Goal: Task Accomplishment & Management: Use online tool/utility

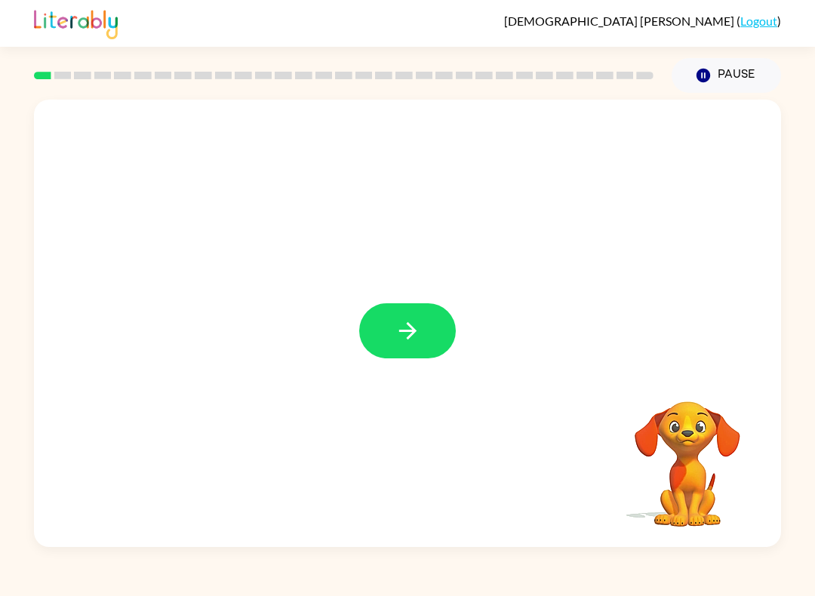
click at [432, 355] on button "button" at bounding box center [407, 330] width 97 height 55
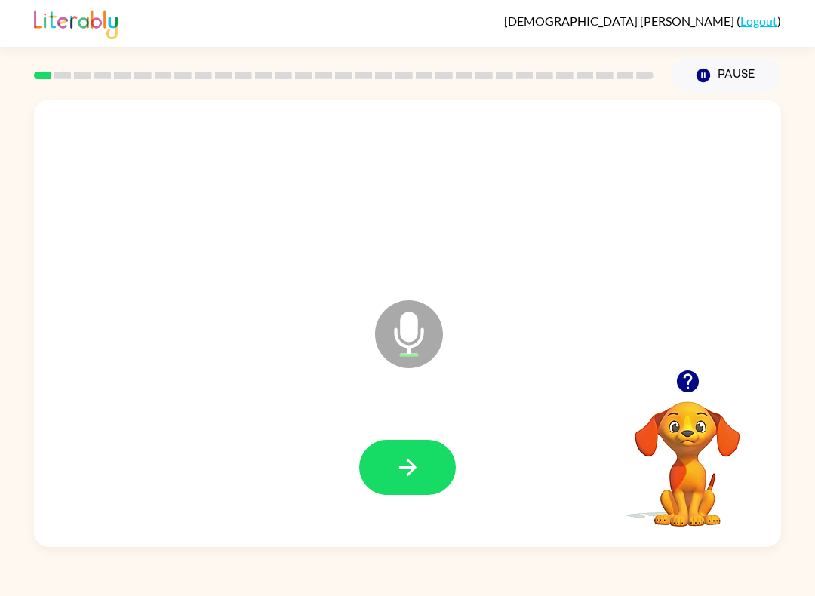
click at [422, 483] on button "button" at bounding box center [407, 467] width 97 height 55
click at [421, 481] on button "button" at bounding box center [407, 467] width 97 height 55
click at [414, 457] on icon "button" at bounding box center [408, 467] width 26 height 26
click at [349, 480] on div at bounding box center [407, 467] width 717 height 129
click at [396, 476] on icon "button" at bounding box center [408, 467] width 26 height 26
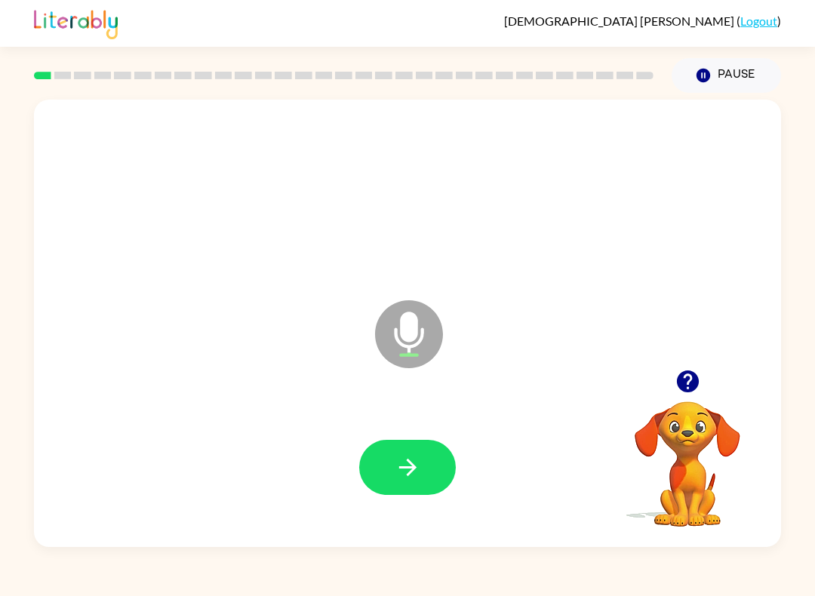
click at [413, 447] on button "button" at bounding box center [407, 467] width 97 height 55
click at [402, 464] on icon "button" at bounding box center [408, 467] width 26 height 26
click at [418, 438] on div at bounding box center [407, 467] width 717 height 129
click at [423, 457] on button "button" at bounding box center [407, 467] width 97 height 55
click at [413, 493] on button "button" at bounding box center [407, 467] width 97 height 55
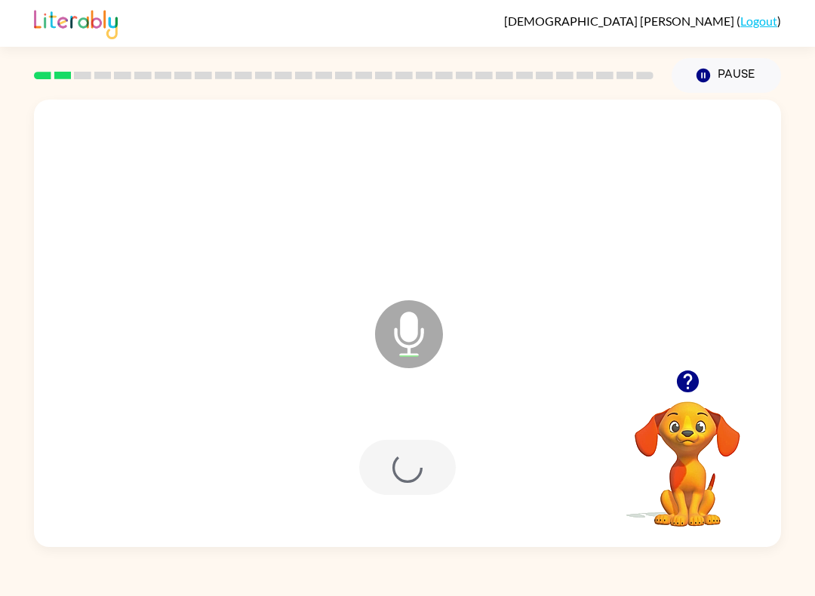
click at [416, 496] on div at bounding box center [407, 467] width 717 height 129
click at [420, 483] on div at bounding box center [407, 467] width 97 height 55
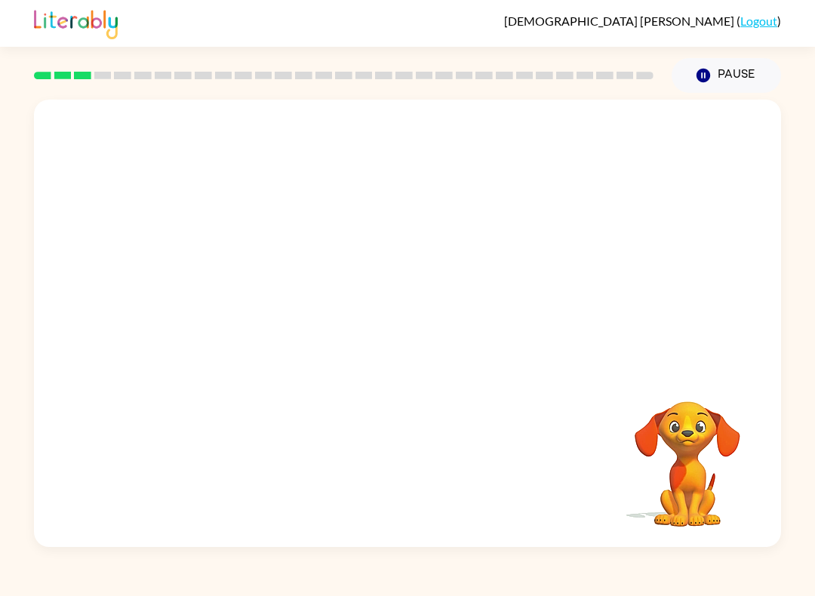
click at [396, 485] on div at bounding box center [407, 467] width 717 height 129
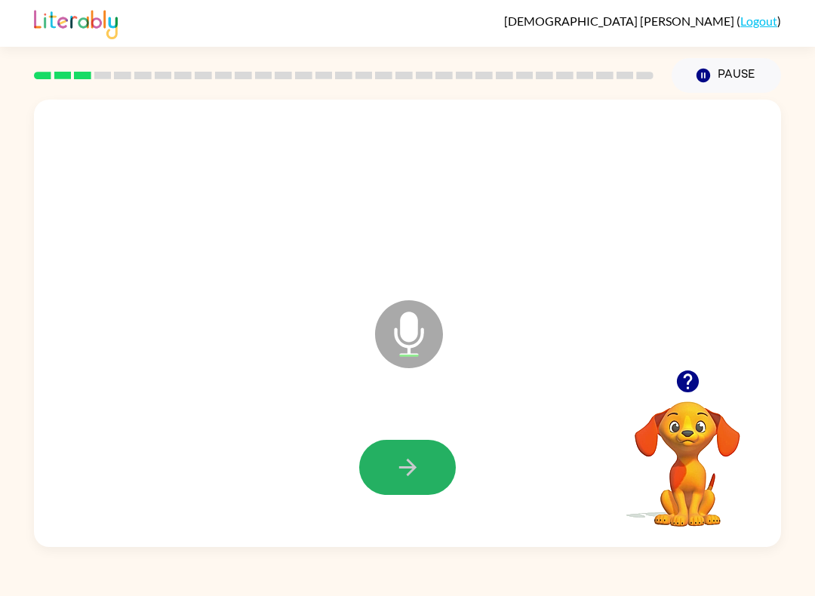
click at [422, 466] on button "button" at bounding box center [407, 467] width 97 height 55
click at [398, 489] on button "button" at bounding box center [407, 467] width 97 height 55
click at [414, 494] on button "button" at bounding box center [407, 467] width 97 height 55
click at [403, 472] on icon "button" at bounding box center [408, 467] width 26 height 26
click at [396, 457] on icon "button" at bounding box center [408, 467] width 26 height 26
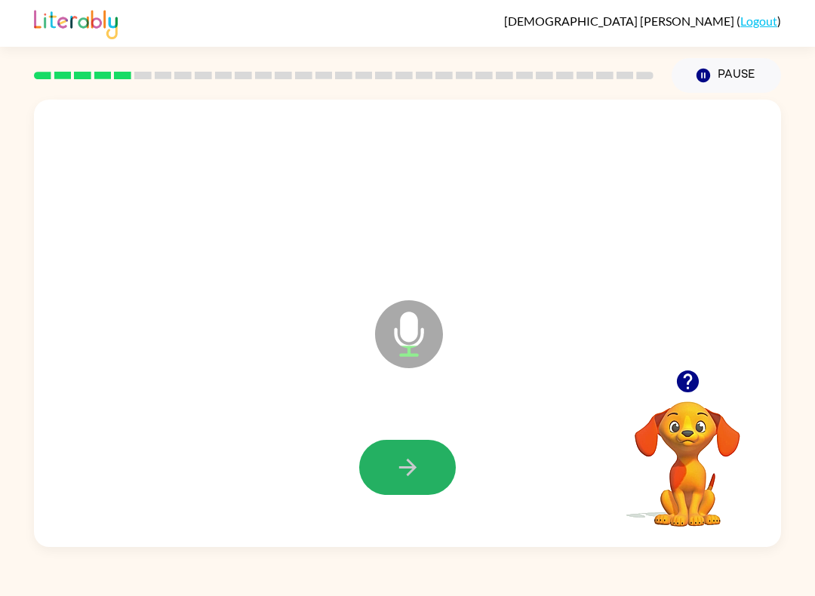
click at [378, 463] on button "button" at bounding box center [407, 467] width 97 height 55
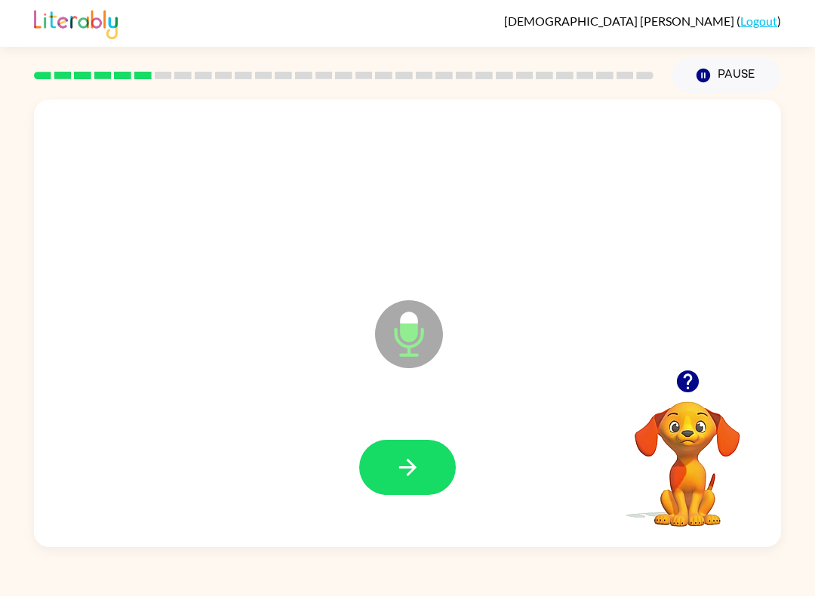
click at [400, 470] on icon "button" at bounding box center [408, 467] width 26 height 26
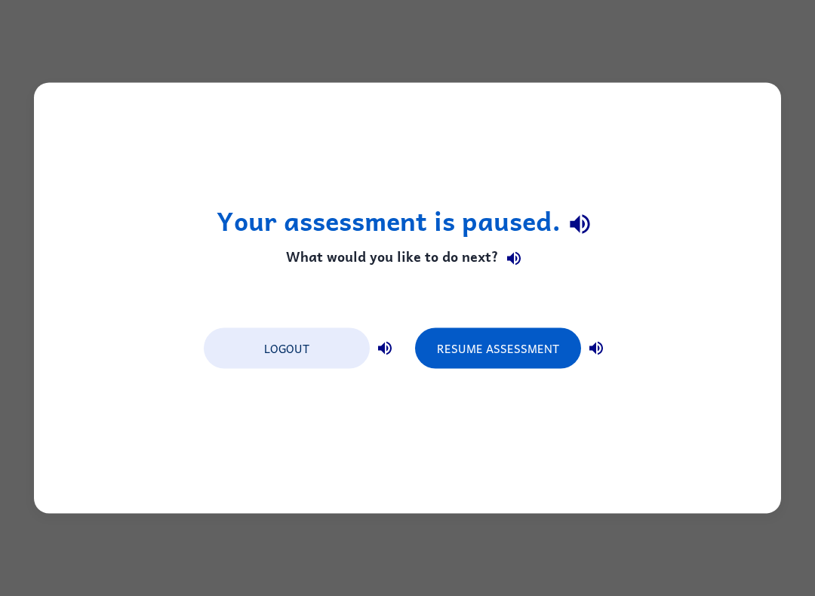
click at [547, 340] on button "Resume Assessment" at bounding box center [498, 348] width 166 height 41
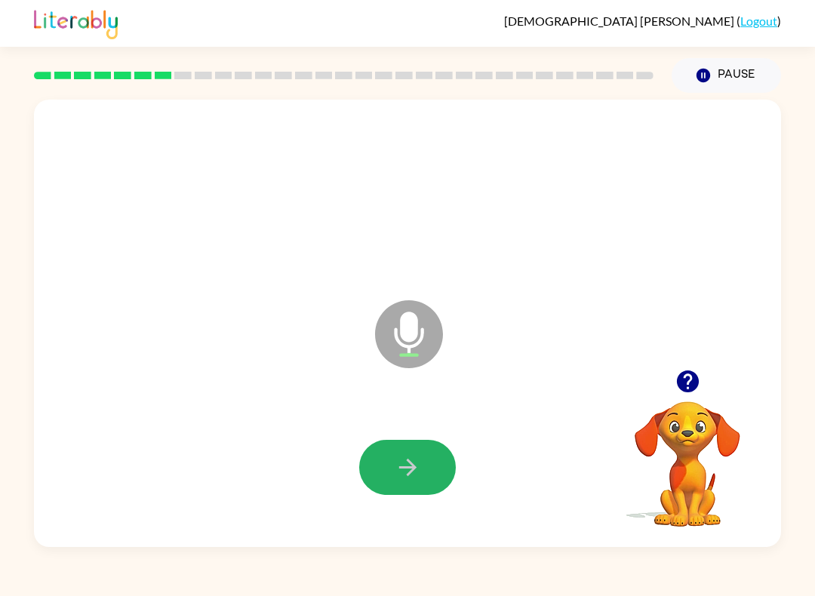
click at [423, 459] on button "button" at bounding box center [407, 467] width 97 height 55
click at [423, 470] on button "button" at bounding box center [407, 467] width 97 height 55
click at [410, 466] on icon "button" at bounding box center [408, 467] width 26 height 26
click at [210, 334] on div "Microphone The Microphone is here when it is your turn to talk" at bounding box center [407, 323] width 747 height 447
click at [432, 471] on button "button" at bounding box center [407, 467] width 97 height 55
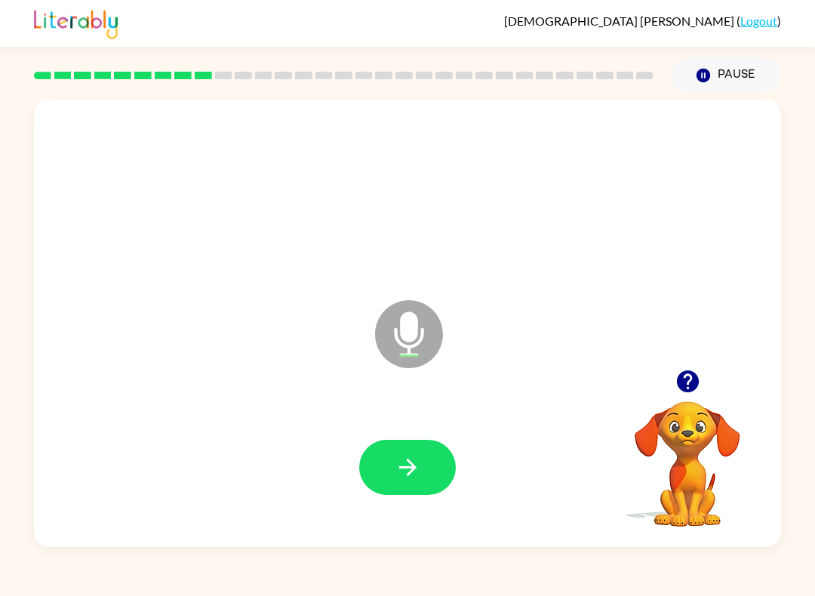
click at [423, 476] on button "button" at bounding box center [407, 467] width 97 height 55
click at [377, 453] on button "button" at bounding box center [407, 467] width 97 height 55
click at [376, 462] on button "button" at bounding box center [407, 467] width 97 height 55
click at [415, 456] on icon "button" at bounding box center [408, 467] width 26 height 26
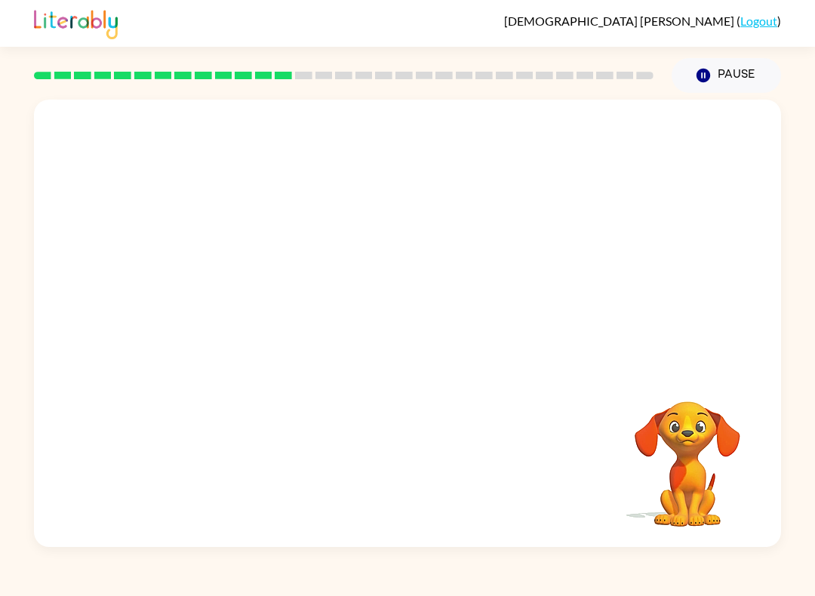
click at [776, 19] on link "Logout" at bounding box center [758, 21] width 37 height 14
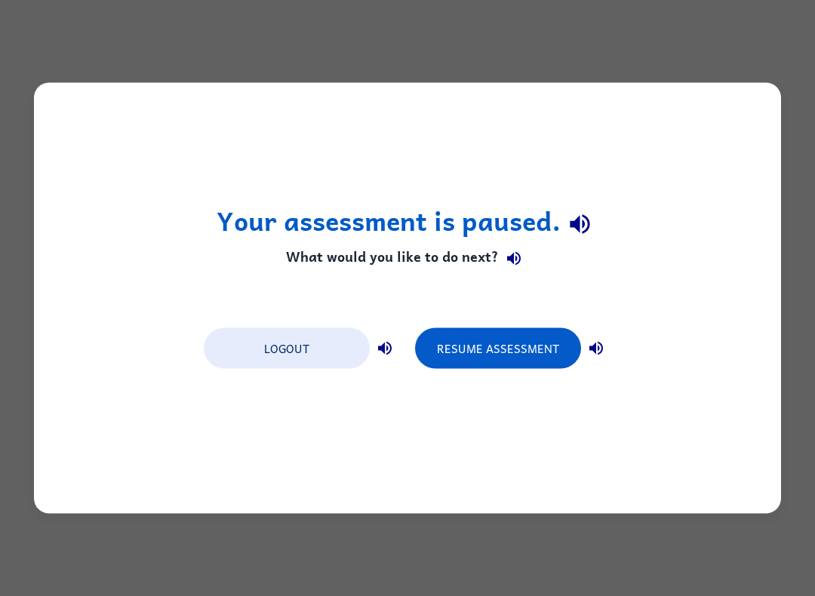
click at [336, 340] on button "Logout" at bounding box center [287, 348] width 166 height 41
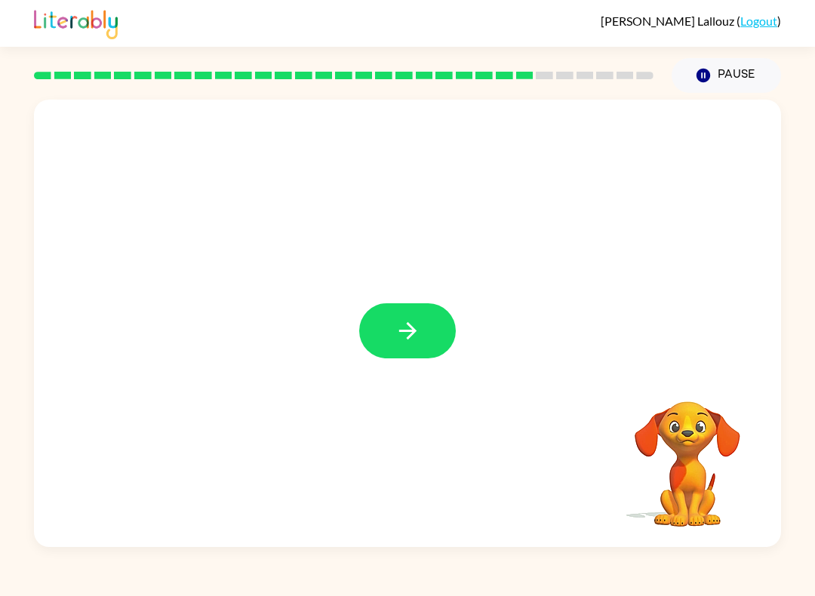
click at [410, 340] on icon "button" at bounding box center [408, 331] width 26 height 26
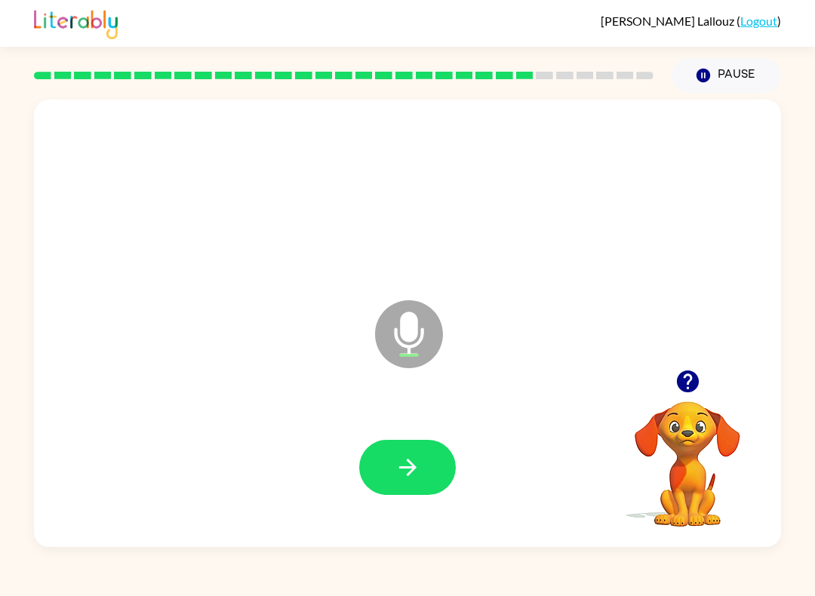
click at [401, 460] on icon "button" at bounding box center [408, 467] width 26 height 26
click at [405, 442] on button "button" at bounding box center [407, 467] width 97 height 55
click at [390, 469] on button "button" at bounding box center [407, 467] width 97 height 55
click at [401, 464] on icon "button" at bounding box center [408, 467] width 26 height 26
click at [0, 377] on div "Microphone The Microphone is here when it is your turn to talk Your browser mus…" at bounding box center [407, 320] width 815 height 454
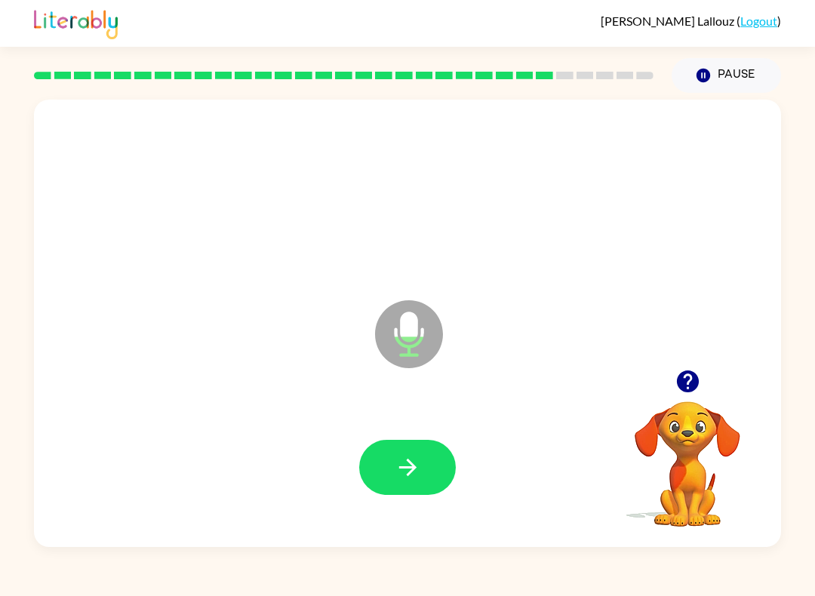
click at [424, 462] on button "button" at bounding box center [407, 467] width 97 height 55
click at [412, 478] on icon "button" at bounding box center [408, 467] width 26 height 26
click at [390, 454] on button "button" at bounding box center [407, 467] width 97 height 55
click at [386, 450] on button "button" at bounding box center [407, 467] width 97 height 55
click at [404, 464] on icon "button" at bounding box center [408, 467] width 26 height 26
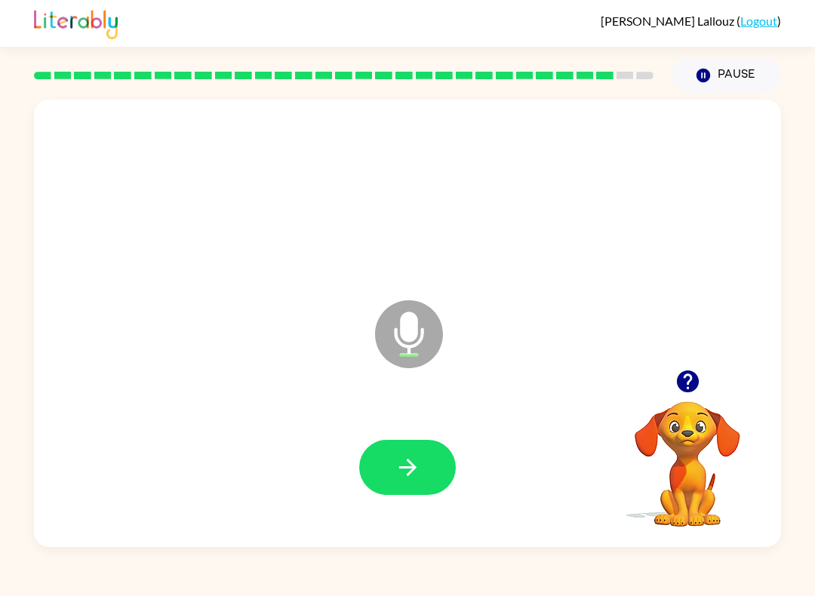
click at [398, 453] on button "button" at bounding box center [407, 467] width 97 height 55
click at [417, 453] on button "button" at bounding box center [407, 467] width 97 height 55
click at [420, 468] on icon "button" at bounding box center [408, 467] width 26 height 26
click at [407, 475] on icon "button" at bounding box center [406, 467] width 17 height 17
